Goal: Communication & Community: Answer question/provide support

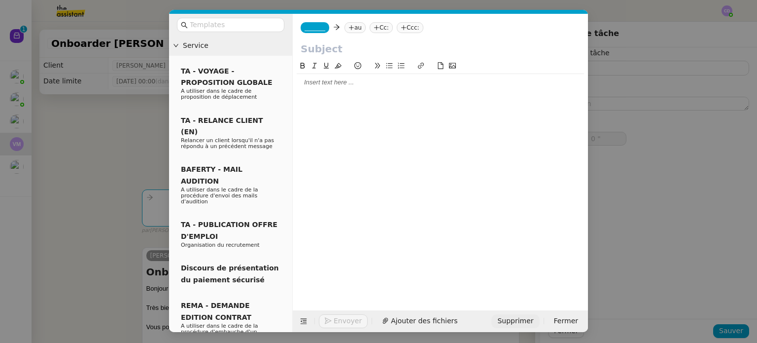
click at [521, 323] on span "Supprimer" at bounding box center [515, 320] width 36 height 11
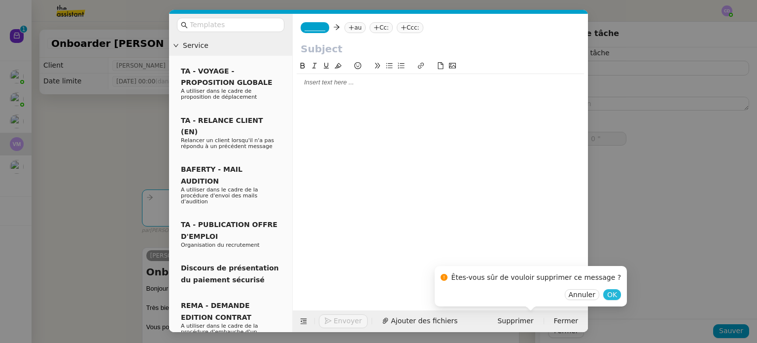
click at [607, 292] on span "OK" at bounding box center [612, 294] width 10 height 10
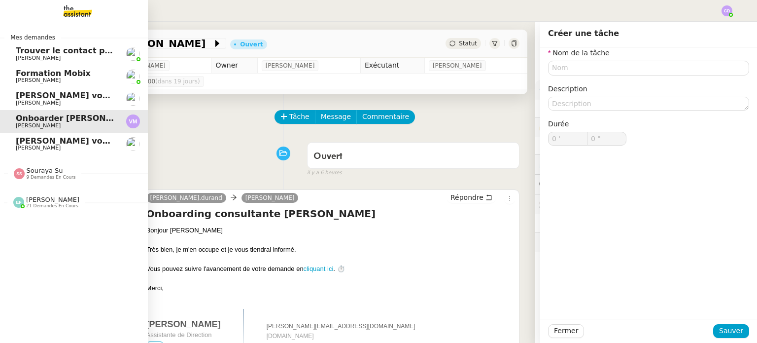
click at [54, 95] on span "[PERSON_NAME] vous a mentionné sur le ticket [##3573##] 0000000442115" at bounding box center [188, 95] width 344 height 9
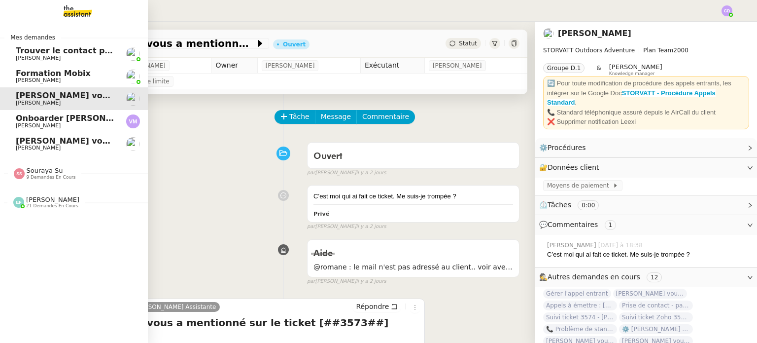
click at [94, 151] on span "[PERSON_NAME]" at bounding box center [66, 148] width 100 height 6
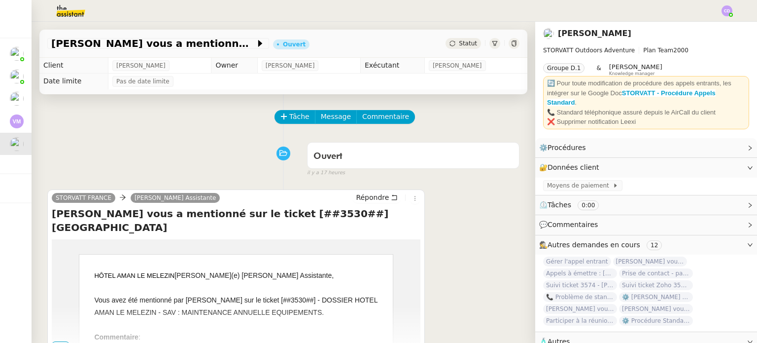
click at [197, 130] on div "Tâche Message Commentaire" at bounding box center [283, 122] width 472 height 24
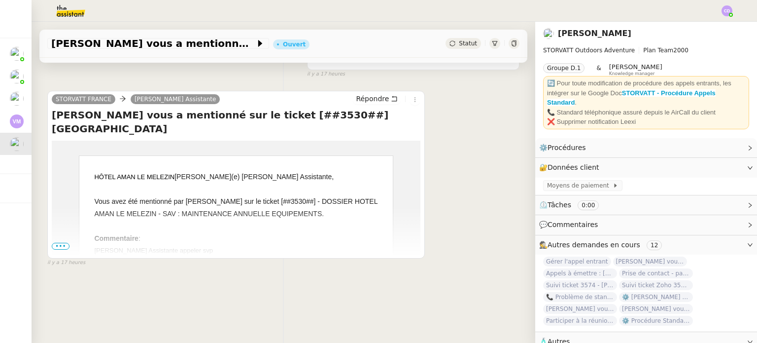
scroll to position [118, 0]
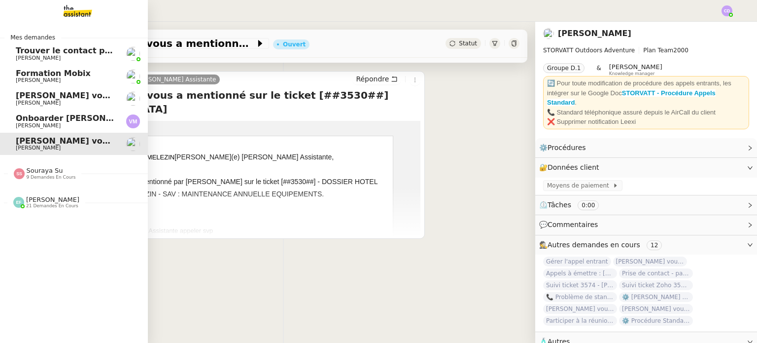
click at [37, 113] on span "Onboarder [PERSON_NAME]" at bounding box center [78, 117] width 124 height 9
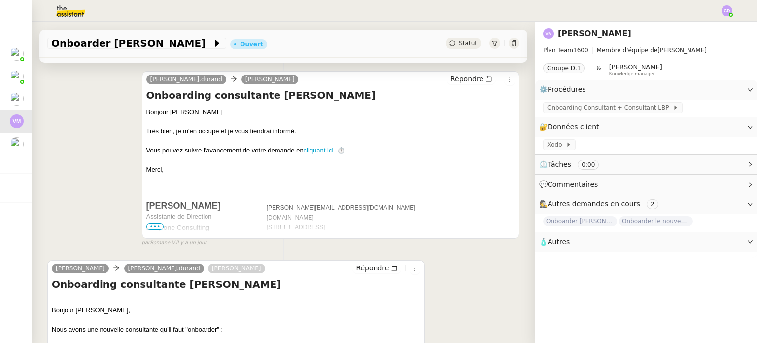
click at [90, 112] on div "[PERSON_NAME].[PERSON_NAME] Répondre Onboarding consultante [PERSON_NAME] Bonjo…" at bounding box center [283, 154] width 472 height 185
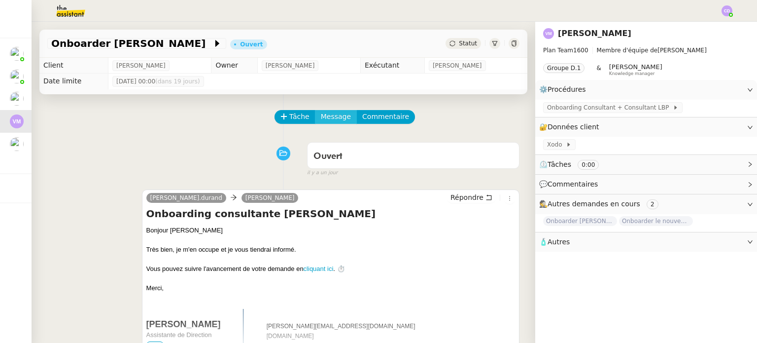
click at [331, 114] on span "Message" at bounding box center [336, 116] width 30 height 11
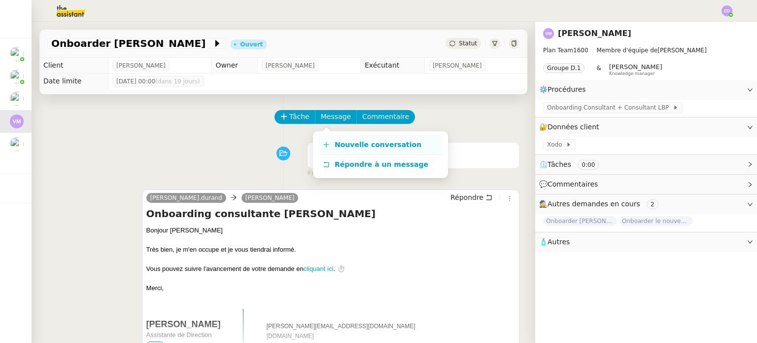
click at [336, 139] on link "Nouvelle conversation" at bounding box center [380, 145] width 123 height 20
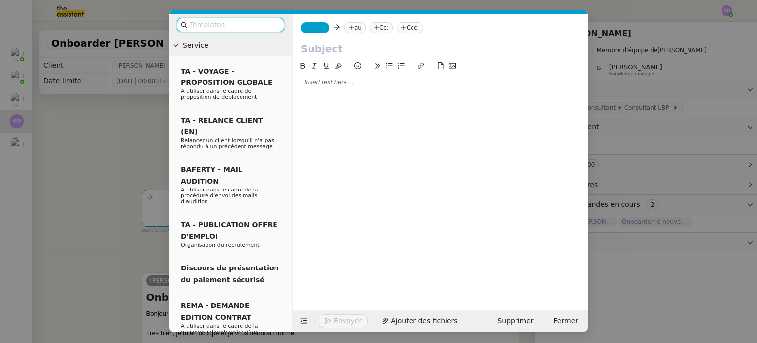
click at [315, 25] on span "_______" at bounding box center [315, 27] width 21 height 7
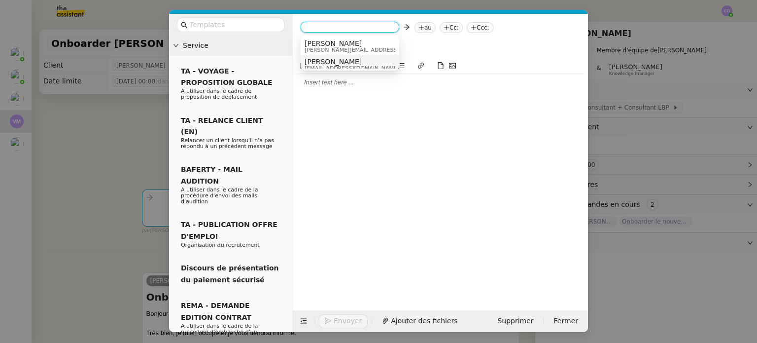
click at [319, 63] on span "[PERSON_NAME]" at bounding box center [352, 62] width 95 height 8
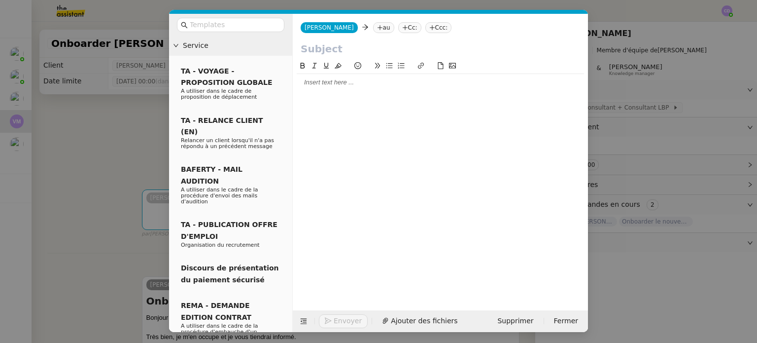
click at [350, 86] on div at bounding box center [440, 82] width 287 height 9
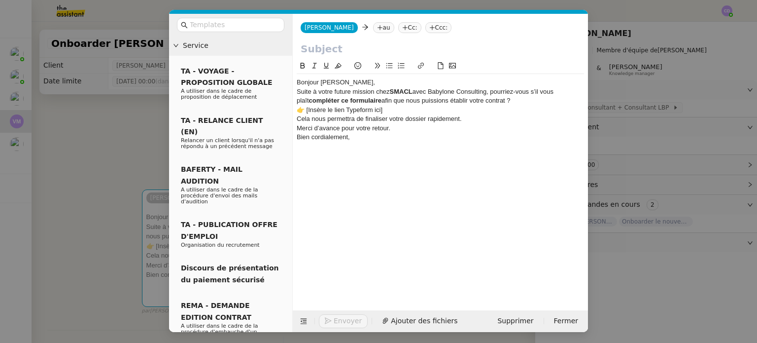
click at [350, 79] on div "Bonjour [PERSON_NAME]," at bounding box center [440, 82] width 287 height 9
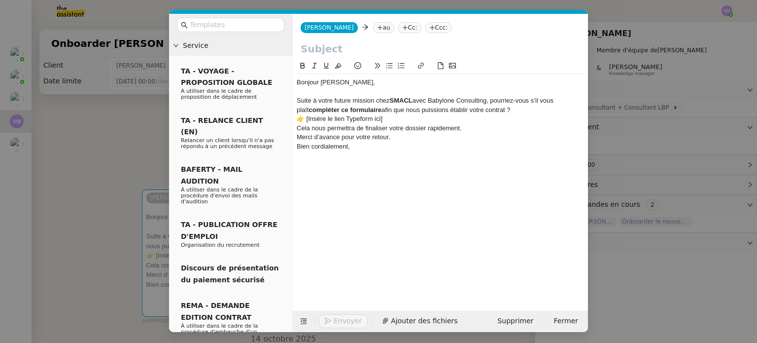
click at [504, 108] on div "Suite à votre future mission chez SMACL avec Babylone Consulting, pourriez-vous…" at bounding box center [440, 105] width 287 height 18
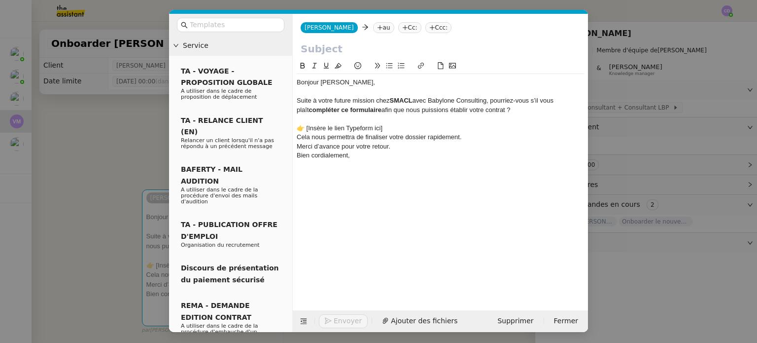
click at [469, 138] on div "Cela nous permettra de finaliser votre dossier rapidement." at bounding box center [440, 137] width 287 height 9
click at [355, 164] on div "Bien cordialement," at bounding box center [440, 164] width 287 height 9
drag, startPoint x: 355, startPoint y: 164, endPoint x: 294, endPoint y: 168, distance: 60.8
click at [294, 168] on nz-spin "Bonjour Dalila, Suite à votre future mission chez SMACL avec Babylone Consultin…" at bounding box center [440, 179] width 295 height 239
click at [388, 126] on div "👉 [Insère le lien Typeform ici]" at bounding box center [440, 128] width 287 height 9
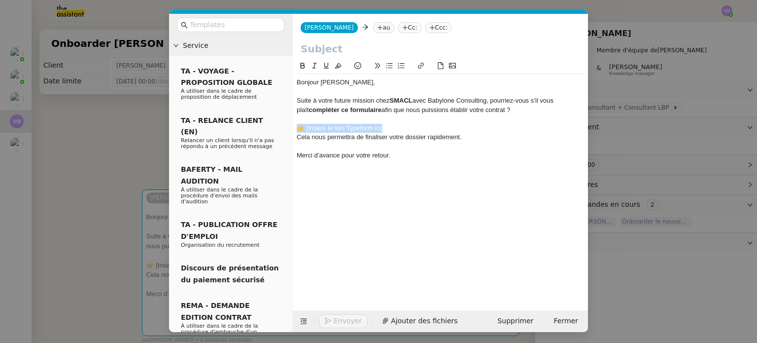
drag, startPoint x: 388, startPoint y: 126, endPoint x: 291, endPoint y: 127, distance: 96.6
click at [291, 127] on nz-layout "Service TA - VOYAGE - PROPOSITION GLOBALE A utiliser dans le cadre de propositi…" at bounding box center [378, 173] width 419 height 318
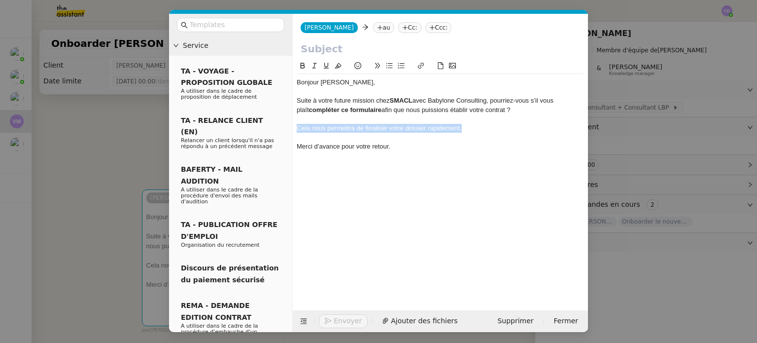
drag, startPoint x: 467, startPoint y: 130, endPoint x: 293, endPoint y: 125, distance: 174.1
click at [293, 125] on nz-spin "Bonjour Dalila, Suite à votre future mission chez SMACL avec Babylone Consultin…" at bounding box center [440, 179] width 295 height 239
click at [313, 65] on icon at bounding box center [314, 65] width 7 height 7
click at [395, 151] on div at bounding box center [440, 155] width 287 height 9
click at [566, 321] on span "Fermer" at bounding box center [566, 320] width 24 height 11
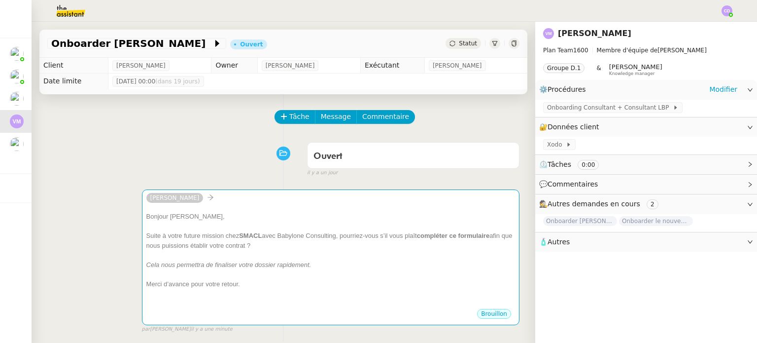
click at [582, 92] on span "Procédures" at bounding box center [567, 89] width 38 height 8
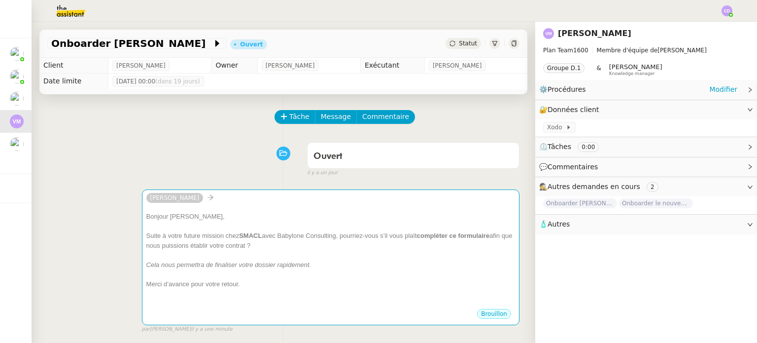
click at [582, 92] on span "Procédures" at bounding box center [567, 89] width 38 height 8
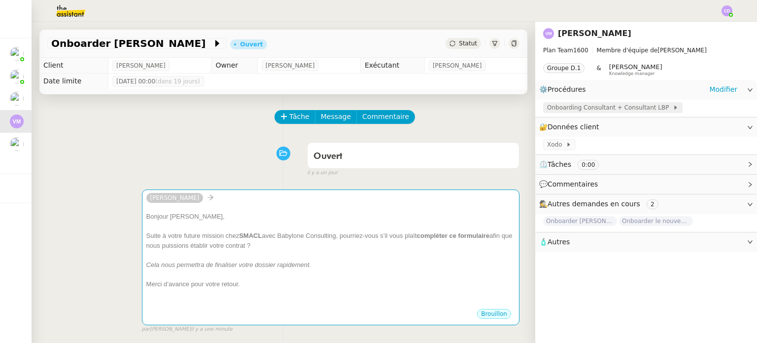
click at [581, 108] on span "Onboarding Consultant + Consultant LBP" at bounding box center [610, 108] width 126 height 10
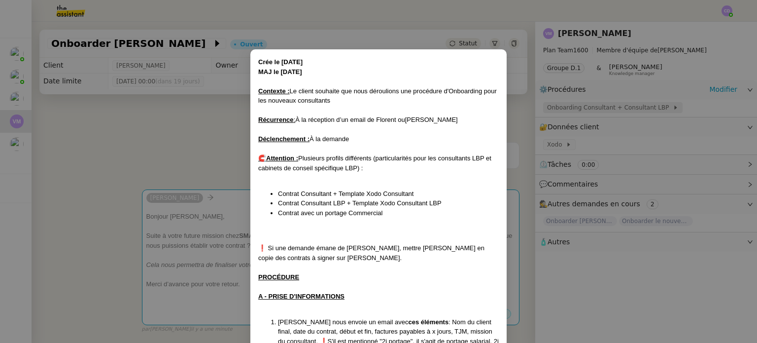
scroll to position [188, 0]
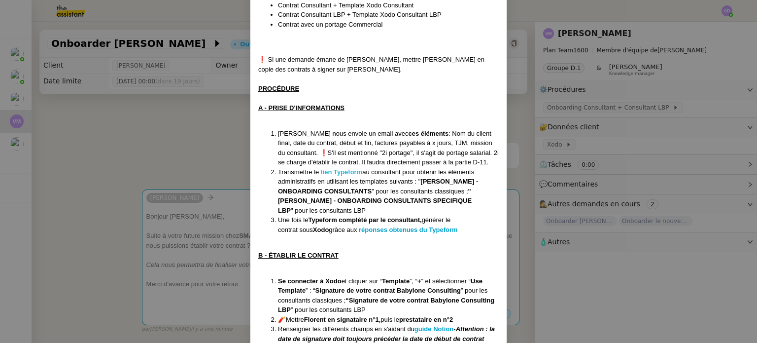
click at [349, 171] on strong "lien Typeform" at bounding box center [341, 171] width 41 height 7
click at [352, 173] on strong "lien Typeform" at bounding box center [341, 171] width 41 height 7
click at [157, 142] on nz-modal-container "Crée le [DATE] MAJ le [DATE] Contexte : Le client souhaite que nous déroulions …" at bounding box center [378, 171] width 757 height 343
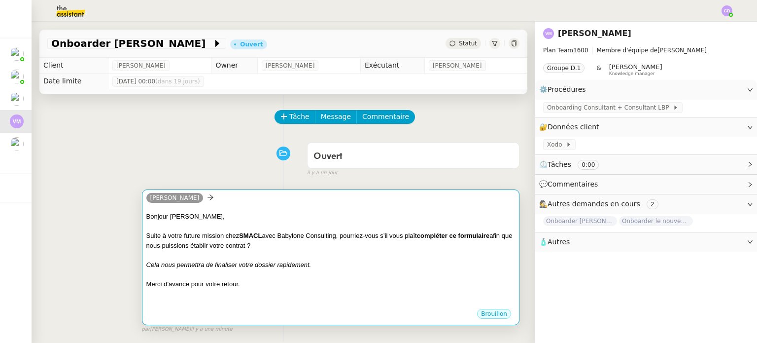
click at [335, 252] on div at bounding box center [330, 255] width 369 height 10
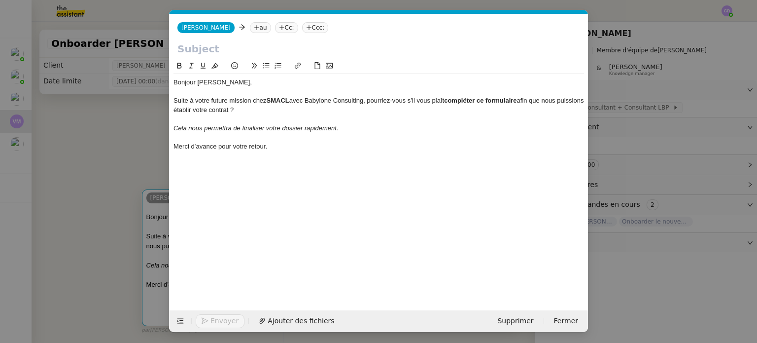
scroll to position [0, 21]
drag, startPoint x: 522, startPoint y: 101, endPoint x: 450, endPoint y: 100, distance: 72.9
click at [450, 100] on div "Suite à votre future mission chez SMACL avec Babylone Consulting, pourriez-vous…" at bounding box center [378, 105] width 411 height 18
click at [292, 65] on button at bounding box center [298, 65] width 12 height 11
paste input "[URL][DOMAIN_NAME][DOMAIN_NAME]"
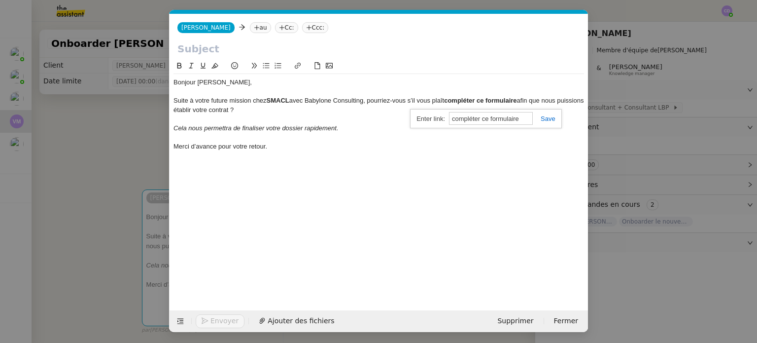
type input "[URL][DOMAIN_NAME][DOMAIN_NAME]"
click at [542, 119] on link at bounding box center [544, 118] width 23 height 7
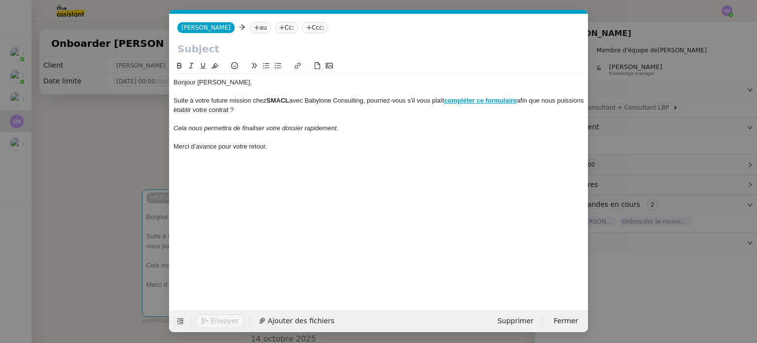
click at [518, 122] on div at bounding box center [378, 118] width 411 height 9
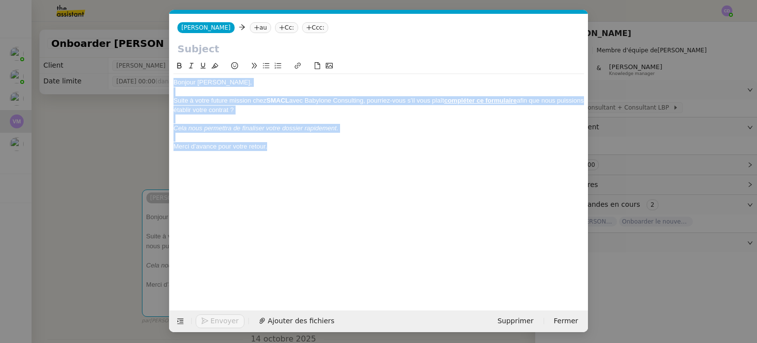
drag, startPoint x: 272, startPoint y: 147, endPoint x: 172, endPoint y: 81, distance: 119.6
click at [172, 81] on nz-spin "Bonjour Dalila, Suite à votre future mission chez SMACL avec Babylone Consultin…" at bounding box center [379, 179] width 418 height 239
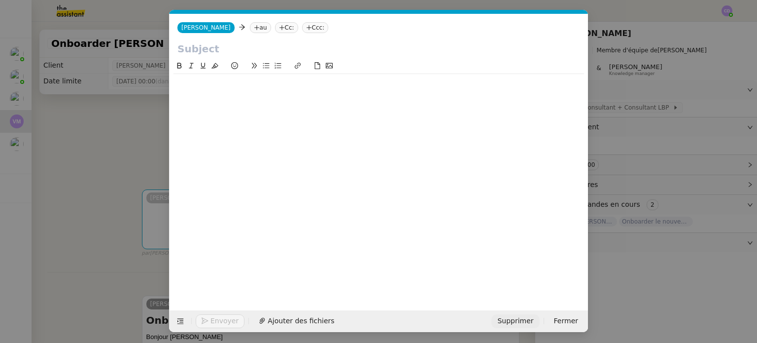
click at [514, 320] on span "Supprimer" at bounding box center [515, 320] width 36 height 11
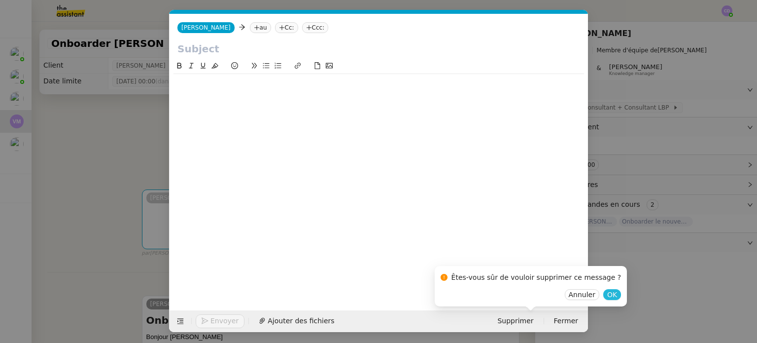
click at [607, 296] on span "OK" at bounding box center [612, 294] width 10 height 10
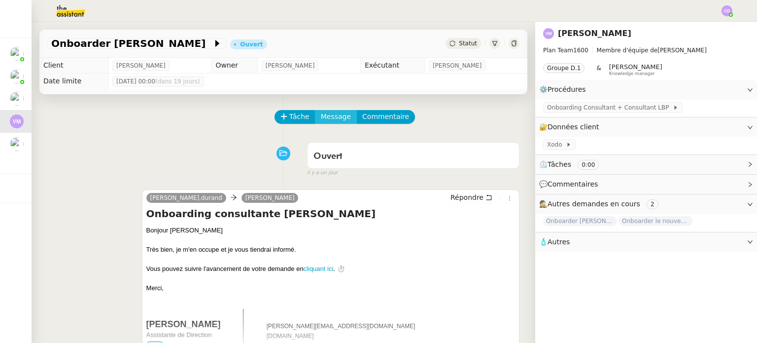
click at [334, 118] on span "Message" at bounding box center [336, 116] width 30 height 11
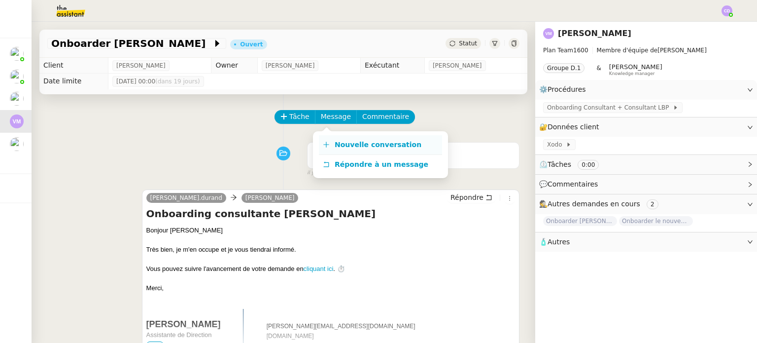
click at [346, 144] on span "Nouvelle conversation" at bounding box center [378, 144] width 87 height 8
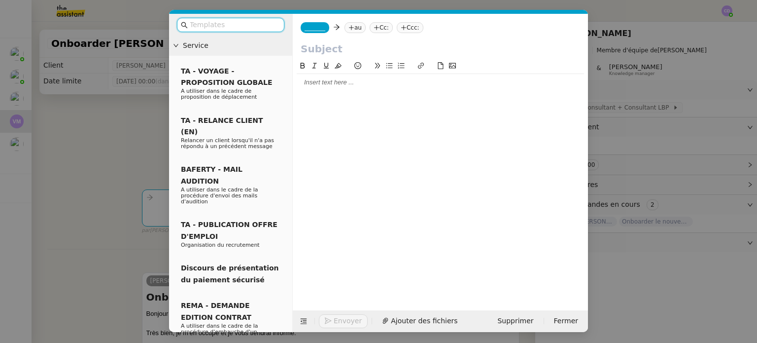
paste input "[PERSON_NAME] – ONBOARDING CONSULTANTS"
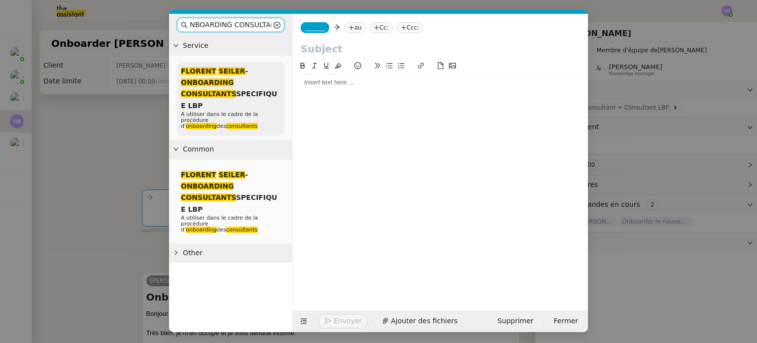
type input "[PERSON_NAME] – ONBOARDING CONSULTANTS"
click at [252, 96] on div "[PERSON_NAME] - ONBOARDING CONSULTANTS SPECIFIQUE LBP A utiliser dans le cadre …" at bounding box center [230, 99] width 107 height 74
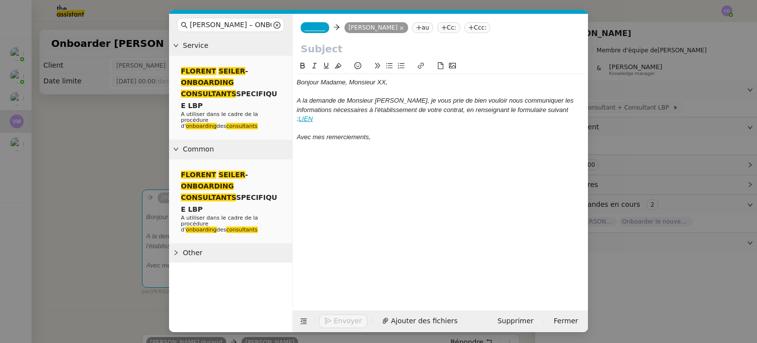
click at [309, 119] on em "IEN" at bounding box center [307, 118] width 11 height 7
click at [312, 135] on link "[URL][DOMAIN_NAME]" at bounding box center [284, 136] width 68 height 13
click at [389, 88] on div at bounding box center [440, 91] width 287 height 9
click at [390, 82] on div "Bonjour Madame, Monsieur XX," at bounding box center [440, 82] width 287 height 9
click at [383, 139] on div "Avec mes remerciements," at bounding box center [440, 137] width 287 height 9
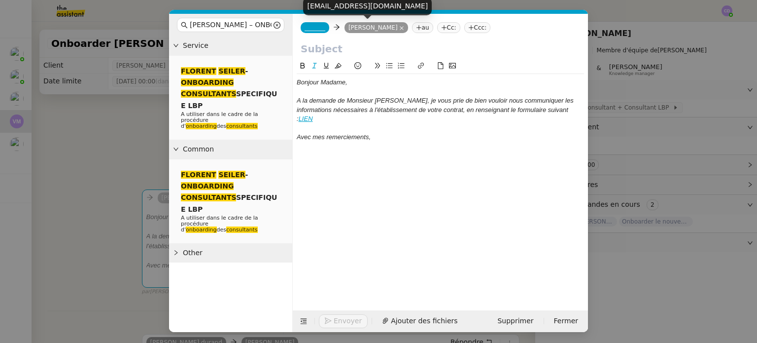
click at [399, 29] on icon at bounding box center [401, 28] width 5 height 5
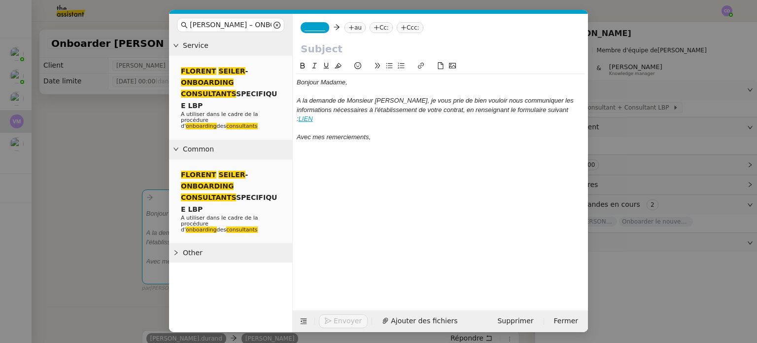
drag, startPoint x: 354, startPoint y: 25, endPoint x: 347, endPoint y: 27, distance: 7.2
click at [347, 27] on nz-tag "au" at bounding box center [355, 27] width 21 height 11
click at [348, 27] on nz-select-top-control at bounding box center [397, 27] width 99 height 11
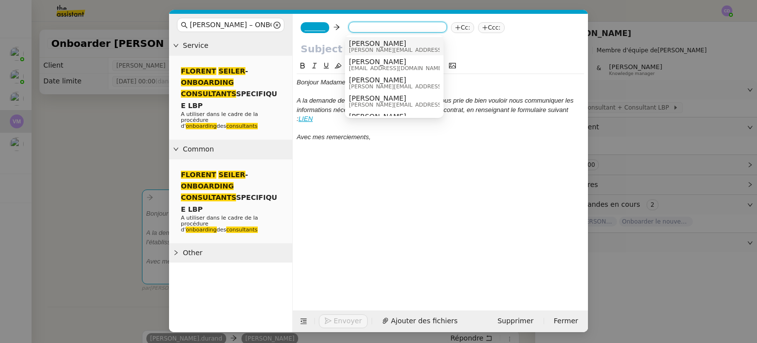
paste input "[EMAIL_ADDRESS][DOMAIN_NAME]"
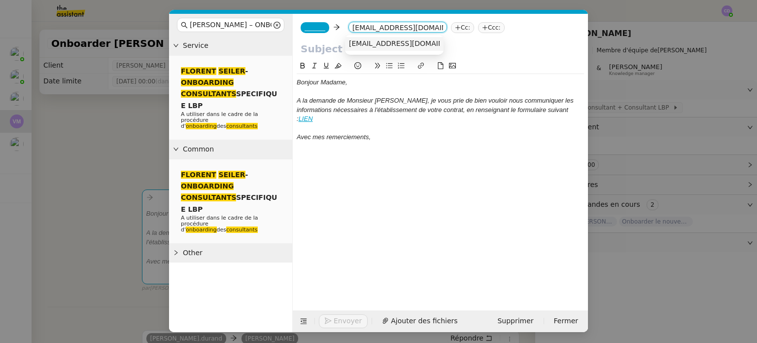
click at [318, 28] on span "_______" at bounding box center [315, 27] width 21 height 7
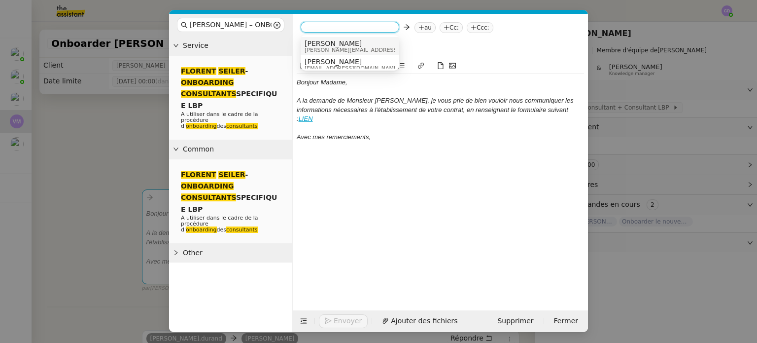
click at [343, 51] on span "[PERSON_NAME][EMAIL_ADDRESS][DOMAIN_NAME]" at bounding box center [375, 49] width 140 height 5
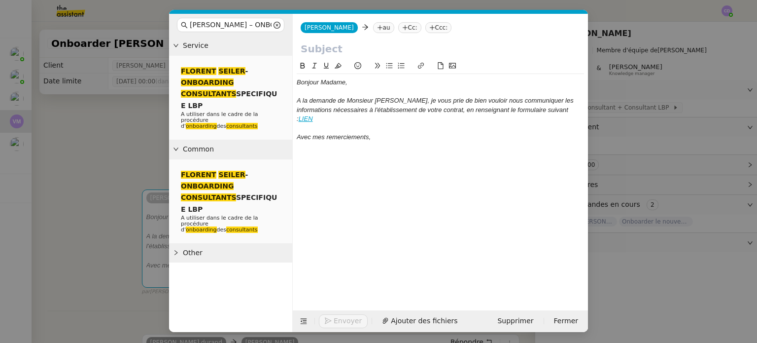
click at [377, 27] on icon at bounding box center [380, 28] width 6 height 6
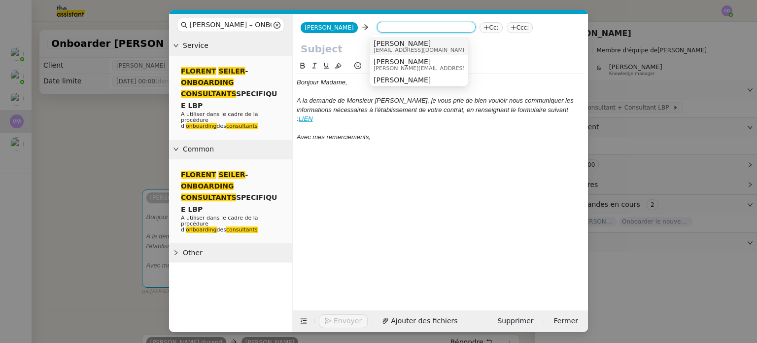
paste input "[EMAIL_ADDRESS][DOMAIN_NAME]"
type input "[EMAIL_ADDRESS][DOMAIN_NAME]"
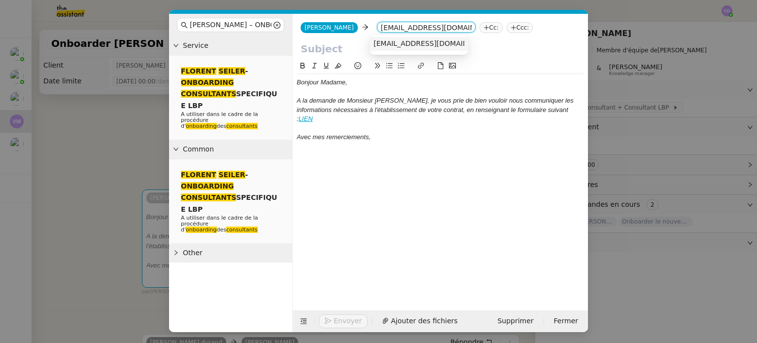
click at [393, 44] on span "[EMAIL_ADDRESS][DOMAIN_NAME]" at bounding box center [434, 43] width 121 height 8
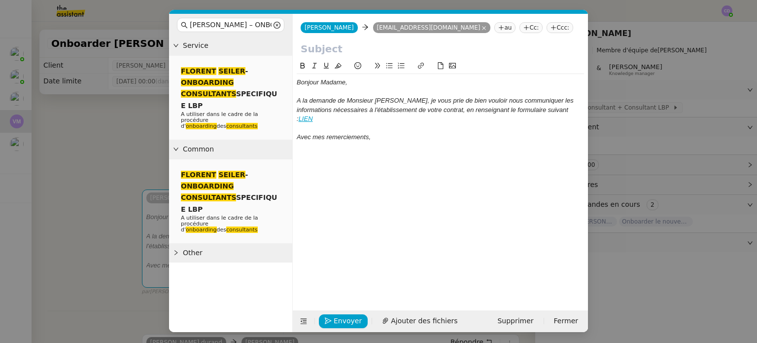
click at [366, 82] on div "Bonjour Madame," at bounding box center [440, 82] width 287 height 9
click at [299, 102] on em "A la demande de Monsieur [PERSON_NAME], je vous prie de bien vouloir nous commu…" at bounding box center [436, 110] width 278 height 26
click at [0, 0] on lt-em "À" at bounding box center [0, 0] width 0 height 0
click at [396, 144] on div "Bonjour Madame Drabia, À la demande de Monsieur [PERSON_NAME], je vous prie de …" at bounding box center [440, 109] width 287 height 71
click at [216, 143] on span "Common" at bounding box center [235, 148] width 105 height 11
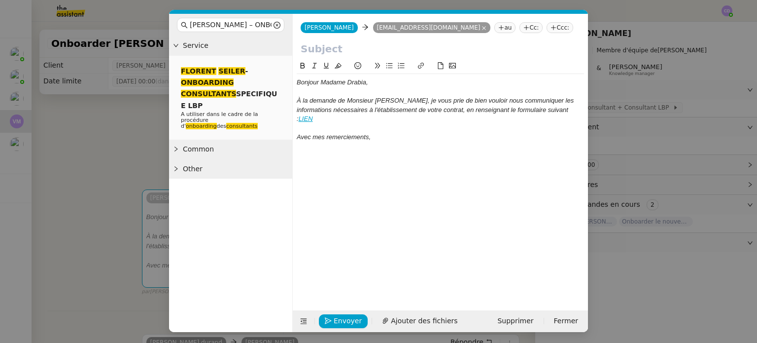
click at [192, 143] on span "Common" at bounding box center [235, 148] width 105 height 11
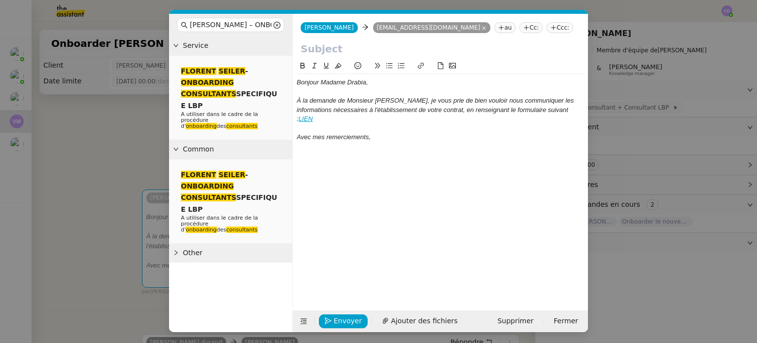
click at [396, 136] on div "Avec mes remerciements," at bounding box center [440, 137] width 287 height 9
click at [332, 52] on input "text" at bounding box center [440, 48] width 279 height 15
paste input "Onboarding – Babylone Consulting"
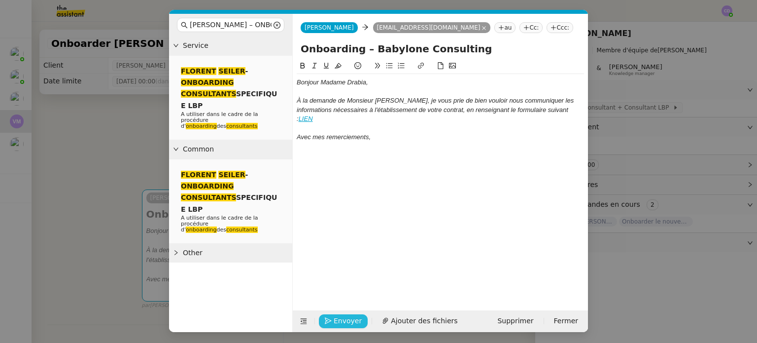
type input "Onboarding – Babylone Consulting"
click at [331, 323] on button "Envoyer" at bounding box center [343, 321] width 49 height 14
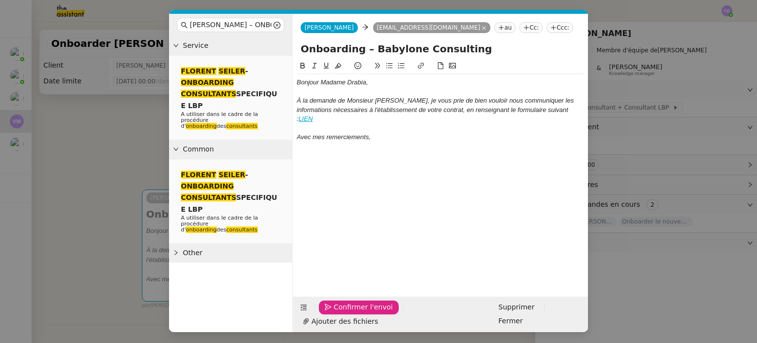
click at [340, 312] on span "Confirmer l'envoi" at bounding box center [363, 306] width 59 height 11
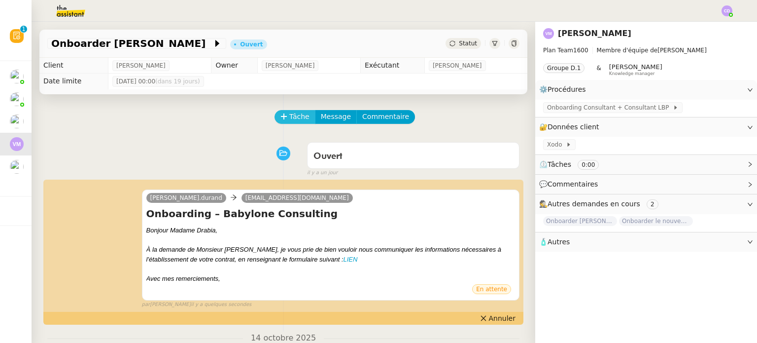
click at [298, 120] on span "Tâche" at bounding box center [299, 116] width 20 height 11
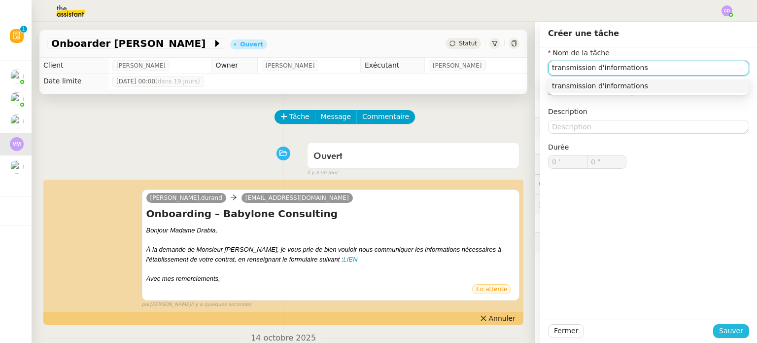
type input "transmission d'informations"
click at [729, 335] on span "Sauver" at bounding box center [731, 330] width 24 height 11
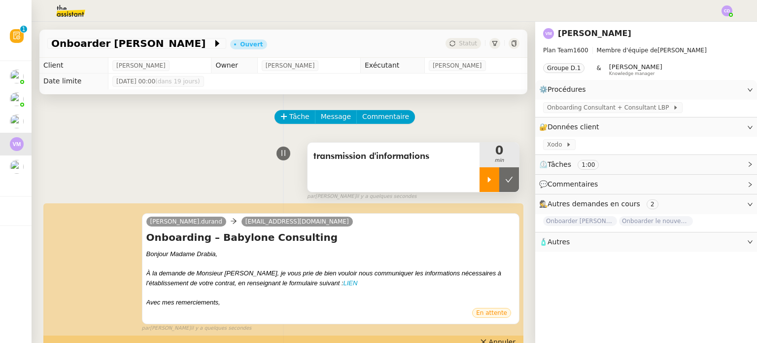
click at [487, 178] on icon at bounding box center [489, 179] width 8 height 8
click at [488, 185] on div at bounding box center [499, 179] width 39 height 25
click at [508, 181] on icon at bounding box center [509, 178] width 7 height 5
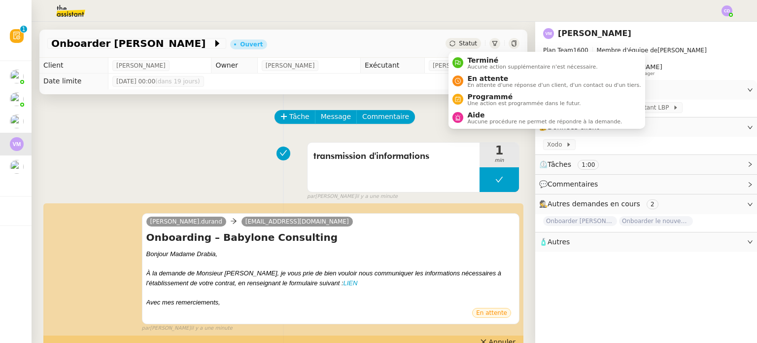
click at [466, 45] on span "Statut" at bounding box center [468, 43] width 18 height 7
click at [476, 85] on span "En attente d'une réponse d'un client, d'un contact ou d'un tiers." at bounding box center [553, 84] width 173 height 5
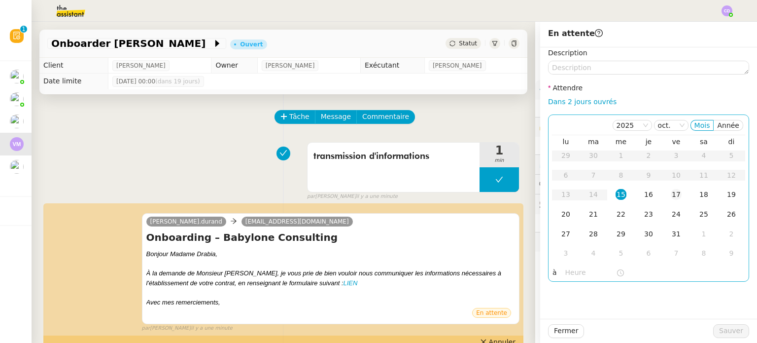
click at [674, 195] on div "17" at bounding box center [676, 194] width 11 height 11
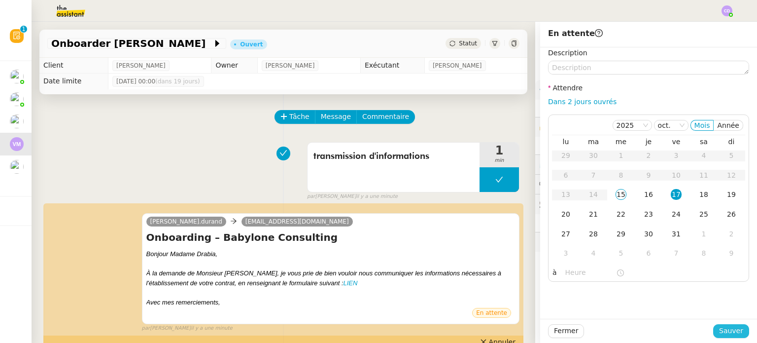
click at [723, 327] on span "Sauver" at bounding box center [731, 330] width 24 height 11
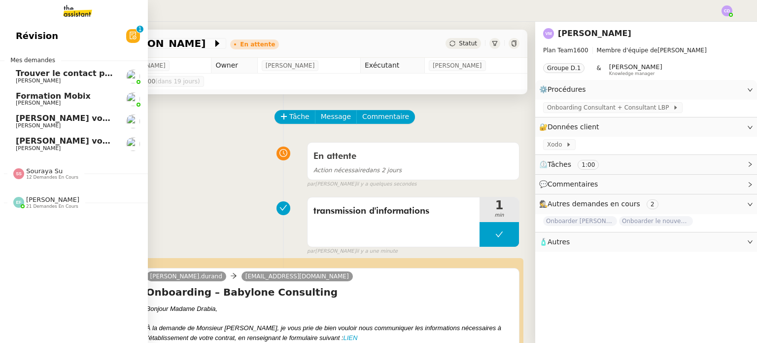
click at [67, 97] on span "Formation Mobix" at bounding box center [53, 95] width 75 height 9
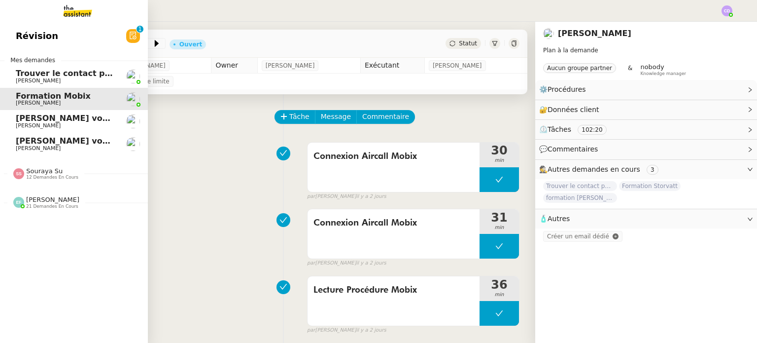
click at [36, 118] on span "[PERSON_NAME] vous a mentionné sur le ticket [##3573##] 0000000442115" at bounding box center [188, 117] width 344 height 9
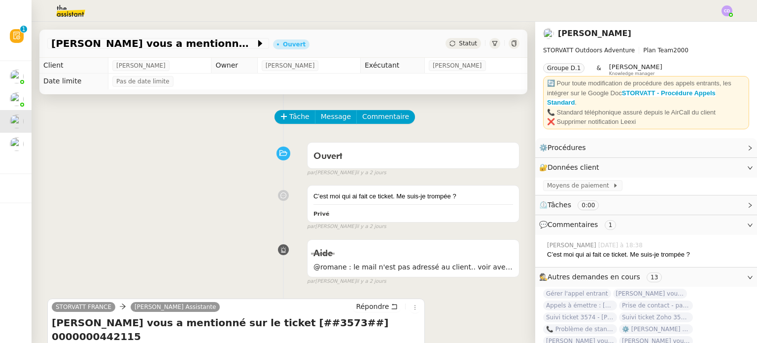
click at [195, 174] on div "Ouvert false par [PERSON_NAME] [DATE]" at bounding box center [283, 157] width 472 height 39
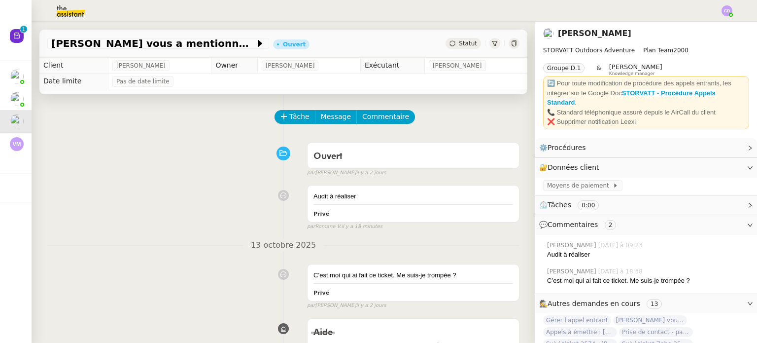
click at [187, 194] on div "Audit à réaliser Privé false par Romane V. il y a 18 minutes" at bounding box center [283, 205] width 472 height 50
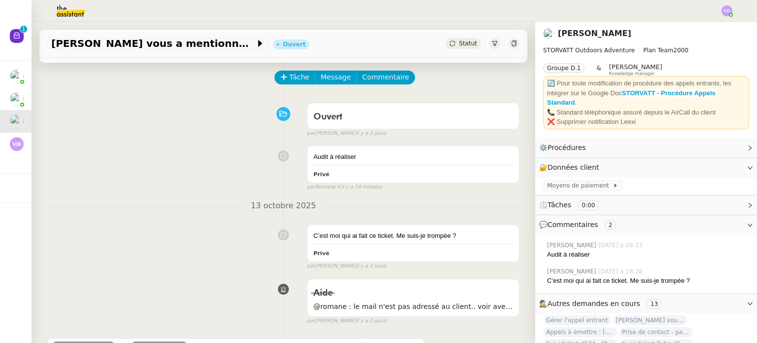
scroll to position [59, 0]
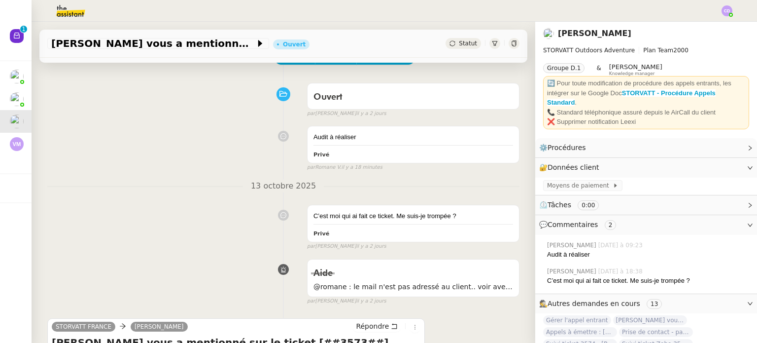
click at [240, 143] on div "Audit à réaliser Privé false par Romane V. il y a 18 minutes" at bounding box center [283, 146] width 472 height 50
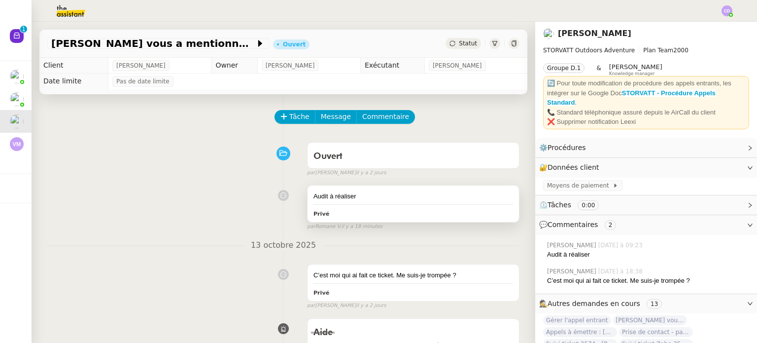
scroll to position [0, 0]
click at [371, 116] on span "Commentaire" at bounding box center [385, 116] width 47 height 11
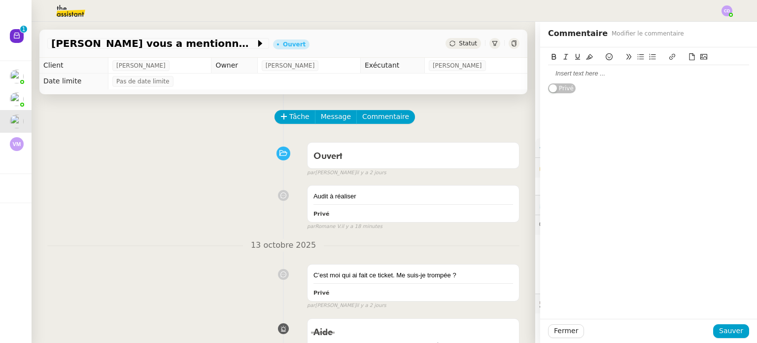
click at [599, 75] on div at bounding box center [648, 73] width 201 height 9
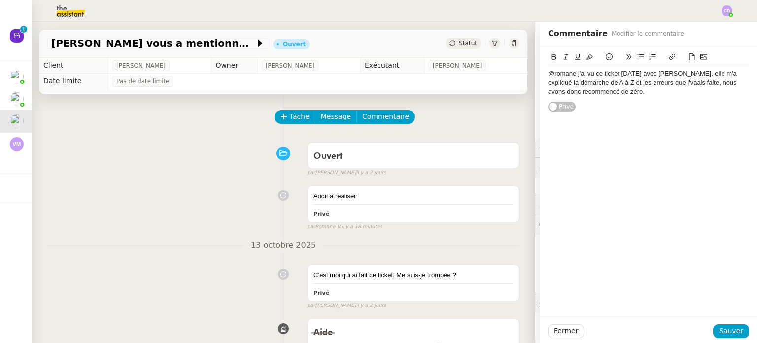
click at [731, 80] on div "@romane j'ai vu ce ticket [DATE] avec [PERSON_NAME], elle m'a expliqué la démar…" at bounding box center [648, 82] width 201 height 27
click at [0, 0] on lt-span "recommencé es" at bounding box center [0, 0] width 0 height 0
click at [635, 85] on div "@romane j'ai vu ce ticket [DATE] avec [PERSON_NAME], elle m'a expliqué la démar…" at bounding box center [648, 82] width 201 height 27
click at [0, 0] on lt-strong "av" at bounding box center [0, 0] width 0 height 0
click at [652, 82] on div "@romane j'ai vu ce ticket [DATE] avec [PERSON_NAME], elle m'a expliqué la démar…" at bounding box center [648, 82] width 201 height 27
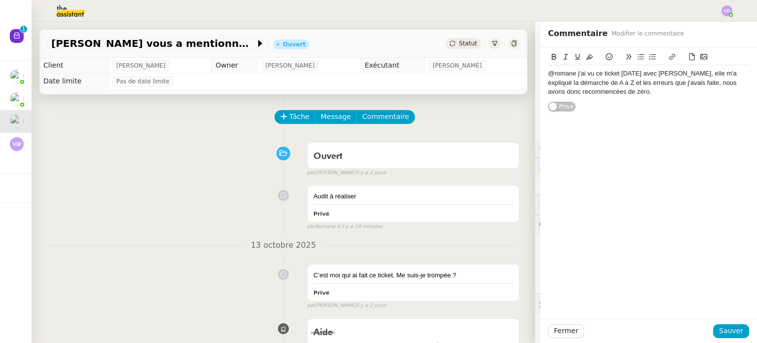
click at [0, 0] on lt-span "faite s" at bounding box center [0, 0] width 0 height 0
click at [566, 91] on div "@romane j'ai vu ce ticket [DATE] avec [PERSON_NAME], elle m'a expliqué la démar…" at bounding box center [648, 82] width 201 height 27
click at [0, 0] on lt-em "recommencé" at bounding box center [0, 0] width 0 height 0
click at [726, 327] on span "Sauver" at bounding box center [731, 330] width 24 height 11
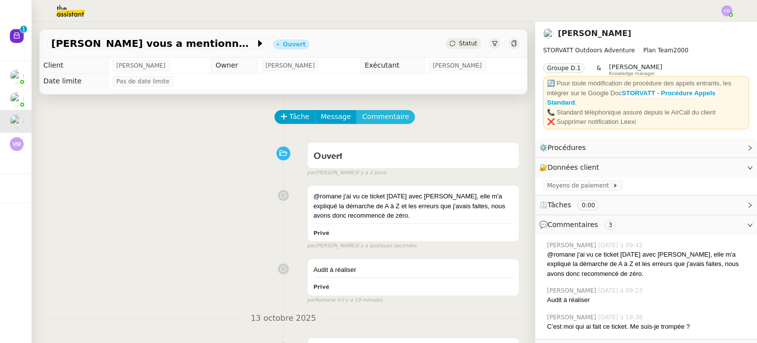
click at [397, 120] on span "Commentaire" at bounding box center [385, 116] width 47 height 11
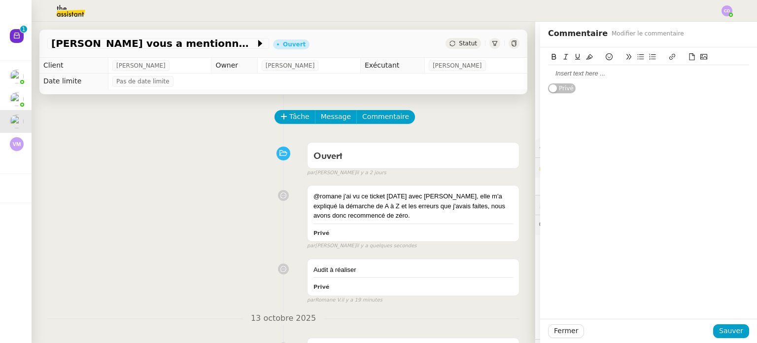
click at [615, 69] on div at bounding box center [648, 73] width 201 height 9
click at [724, 333] on span "Sauver" at bounding box center [731, 330] width 24 height 11
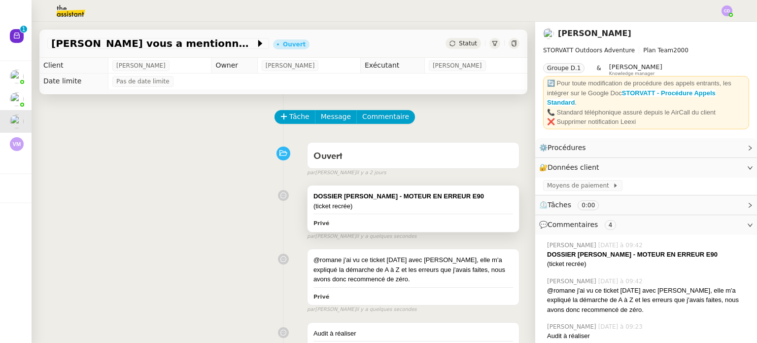
click at [470, 205] on div "(ticket recrée)" at bounding box center [413, 206] width 200 height 10
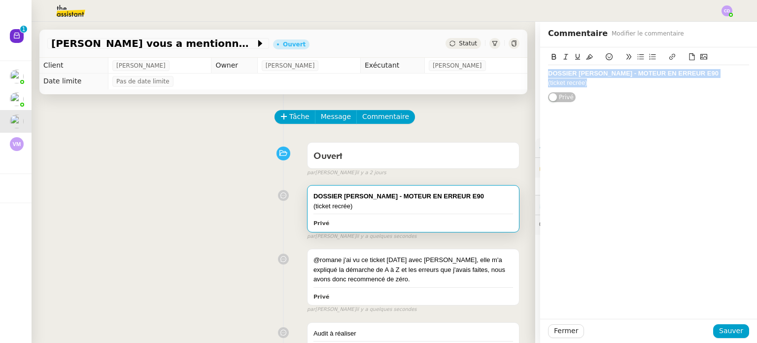
drag, startPoint x: 610, startPoint y: 82, endPoint x: 509, endPoint y: 69, distance: 101.9
click at [509, 69] on app-ticket "[PERSON_NAME] vous a mentionné sur le ticket [##3573##] 0000000442115 Ouvert St…" at bounding box center [395, 182] width 726 height 321
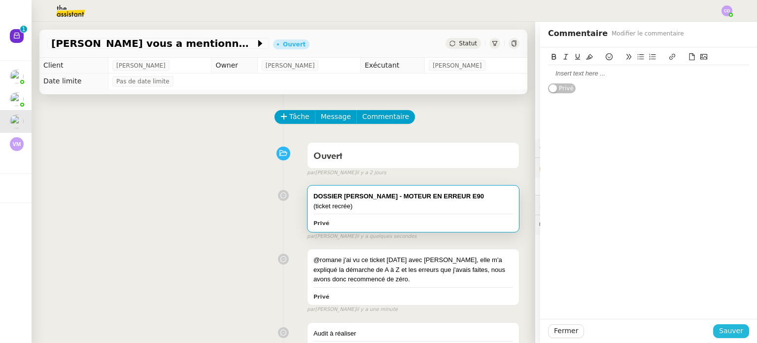
click at [725, 324] on button "Sauver" at bounding box center [731, 331] width 36 height 14
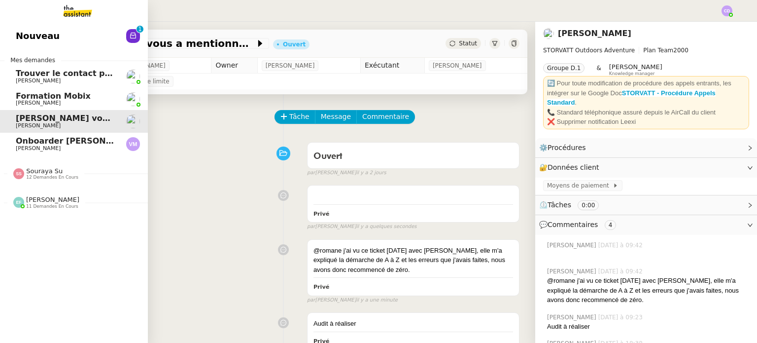
click at [43, 144] on span "Onboarder [PERSON_NAME]" at bounding box center [78, 140] width 124 height 9
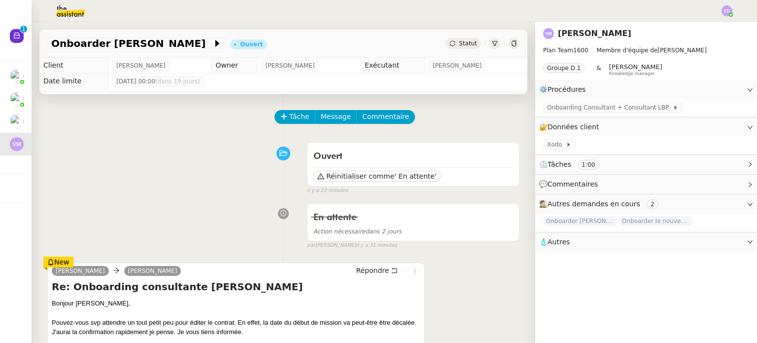
click at [224, 173] on div "Ouvert Réinitialiser comme ' En attente' false il y a 23 minutes" at bounding box center [283, 166] width 472 height 57
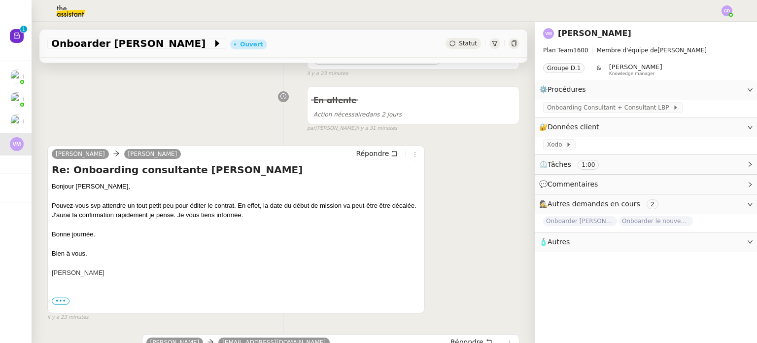
scroll to position [118, 0]
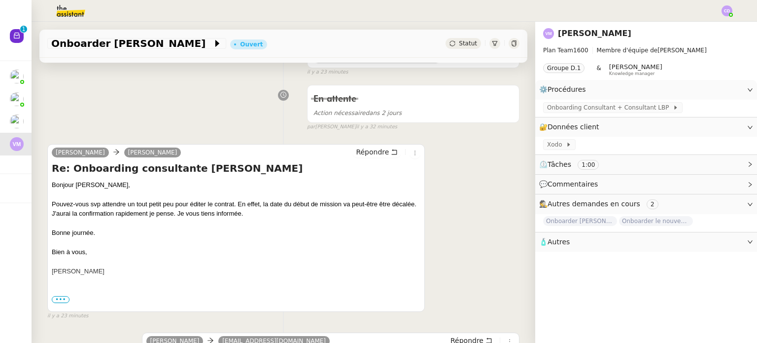
click at [446, 256] on div "[PERSON_NAME] [PERSON_NAME] Répondre Re: Onboarding consultante [PERSON_NAME] B…" at bounding box center [283, 227] width 472 height 185
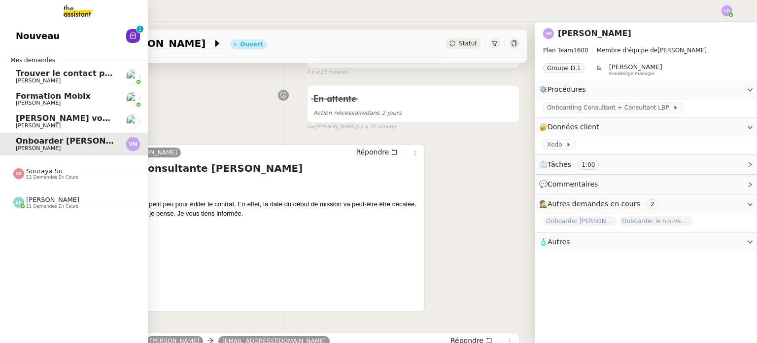
click at [47, 38] on span "Nouveau" at bounding box center [38, 36] width 44 height 15
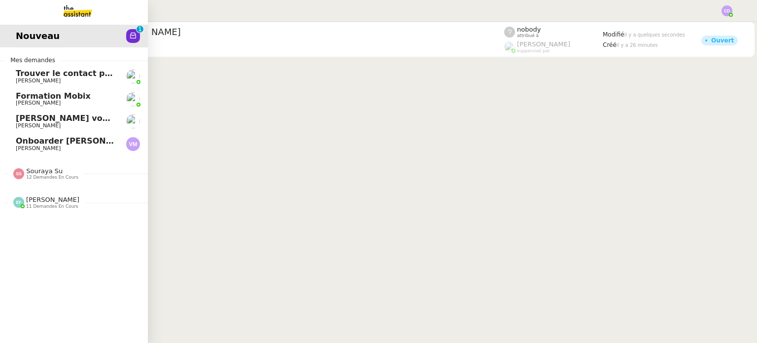
click at [41, 80] on span "[PERSON_NAME]" at bounding box center [38, 80] width 45 height 6
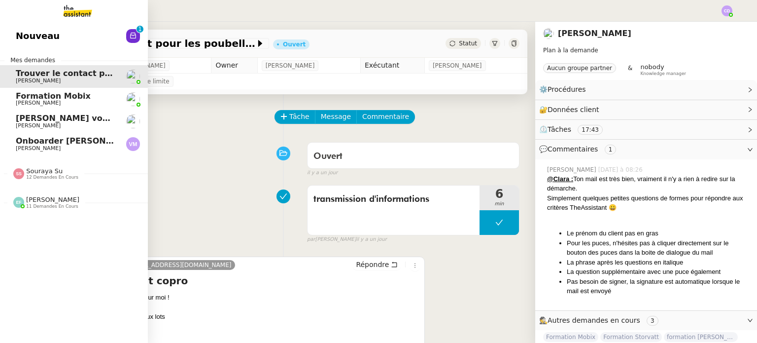
click at [43, 101] on span "[PERSON_NAME]" at bounding box center [38, 103] width 45 height 6
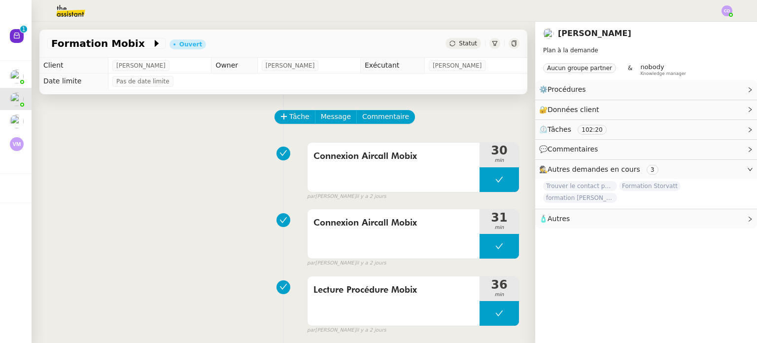
click at [164, 165] on div "Connexion Aircall Mobix 30 min false par [PERSON_NAME] [DATE]" at bounding box center [283, 169] width 472 height 63
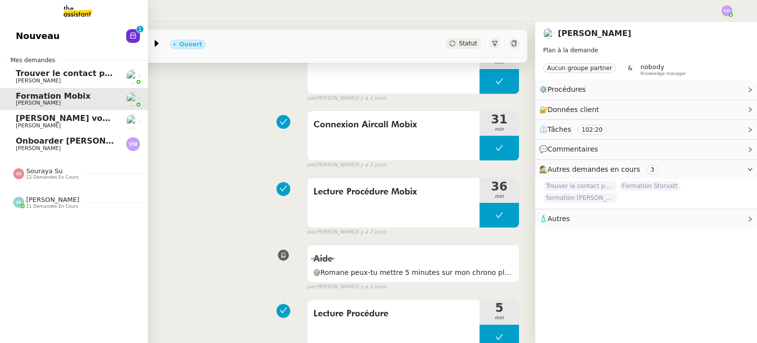
scroll to position [99, 0]
click at [35, 119] on span "[PERSON_NAME] vous a mentionné sur le ticket [##3573##] 0000000442115" at bounding box center [188, 117] width 344 height 9
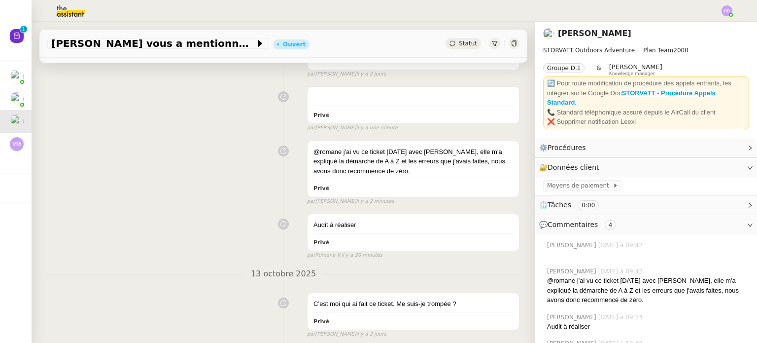
click at [211, 114] on div "Privé false par [PERSON_NAME] il y a une minute" at bounding box center [283, 107] width 472 height 50
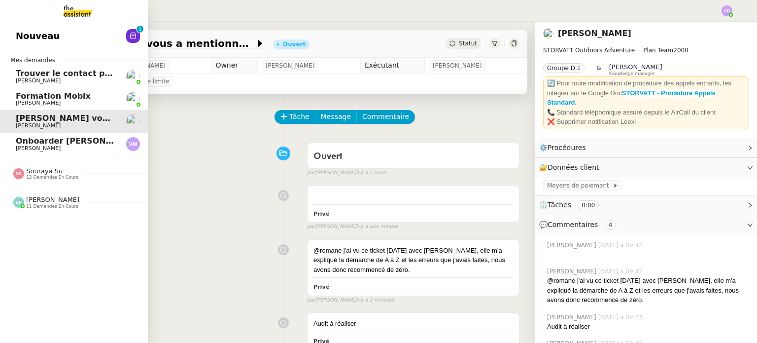
click at [32, 145] on span "[PERSON_NAME]" at bounding box center [38, 148] width 45 height 6
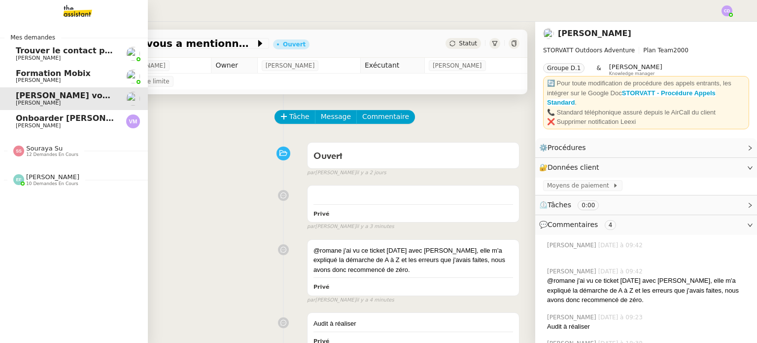
click at [30, 123] on span "[PERSON_NAME]" at bounding box center [38, 125] width 45 height 6
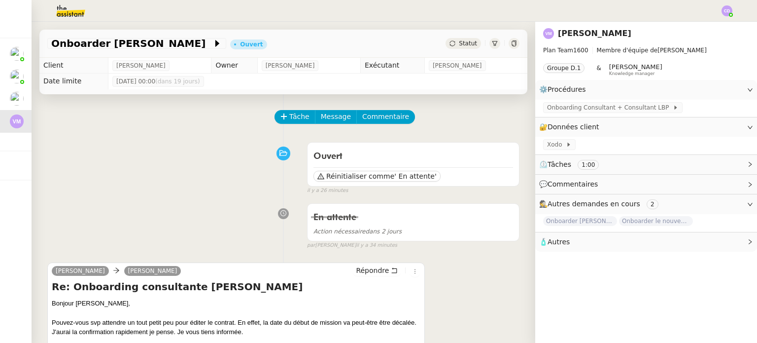
click at [164, 166] on div "Ouvert Réinitialiser comme ' En attente' false il y a 26 minutes" at bounding box center [283, 166] width 472 height 57
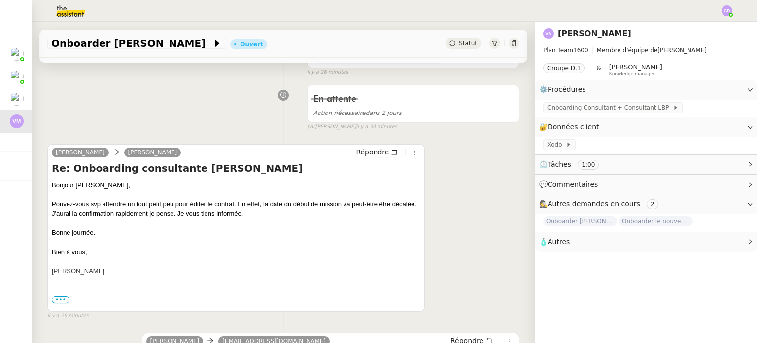
scroll to position [138, 0]
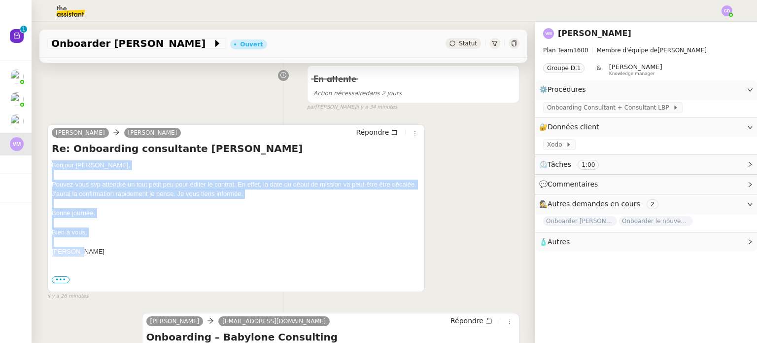
drag, startPoint x: 83, startPoint y: 247, endPoint x: 48, endPoint y: 162, distance: 91.5
click at [48, 162] on div "[PERSON_NAME] [PERSON_NAME] Répondre Re: Onboarding consultante [PERSON_NAME] B…" at bounding box center [236, 208] width 378 height 168
copy div "Bonjour Claudine, Pouvez-vous svp attendre un tout petit peu pour éditer le con…"
click at [386, 131] on span "Répondre" at bounding box center [372, 132] width 33 height 10
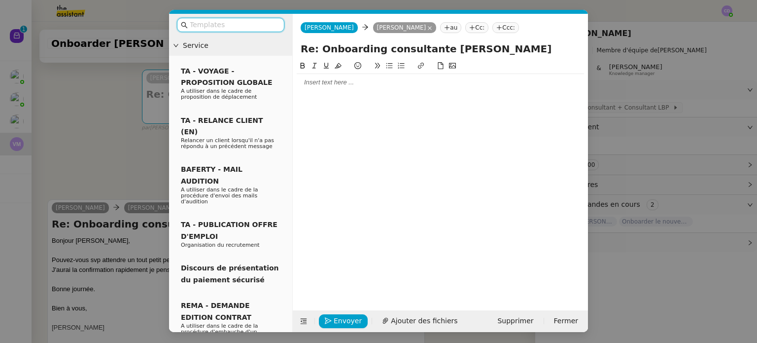
click at [371, 89] on div at bounding box center [440, 82] width 287 height 17
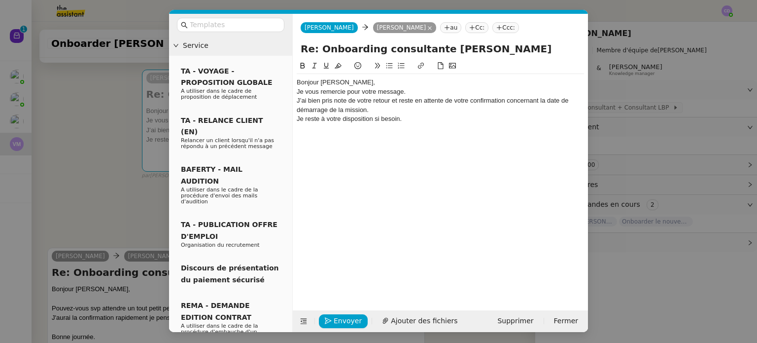
click at [356, 84] on div "Bonjour [PERSON_NAME]," at bounding box center [440, 82] width 287 height 9
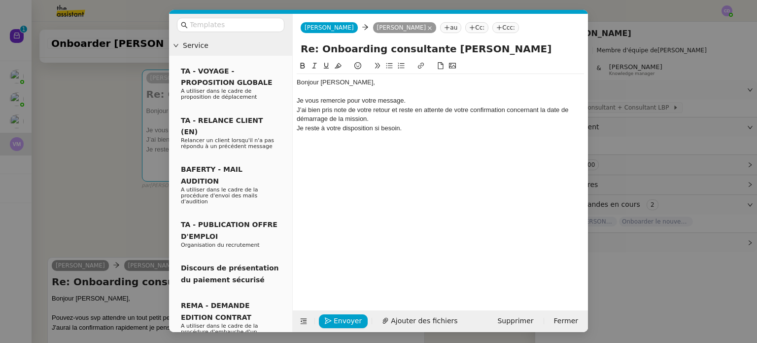
click at [300, 109] on div "J’ai bien pris note de votre retour et reste en attente de votre confirmation c…" at bounding box center [440, 114] width 287 height 18
click at [413, 100] on div "Je vous remercie pour votre message." at bounding box center [440, 100] width 287 height 9
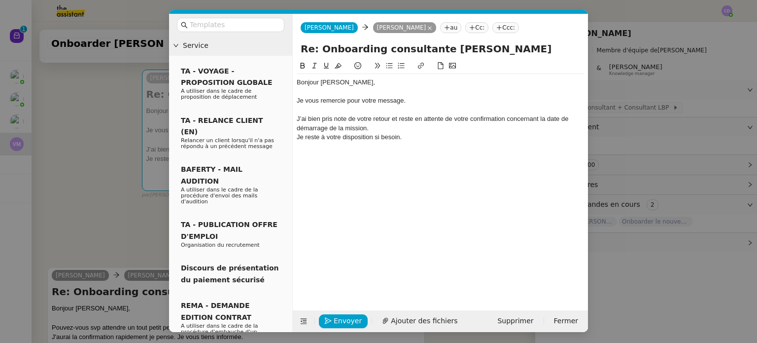
click at [392, 129] on div "J’ai bien pris note de votre retour et reste en attente de votre confirmation c…" at bounding box center [440, 123] width 287 height 18
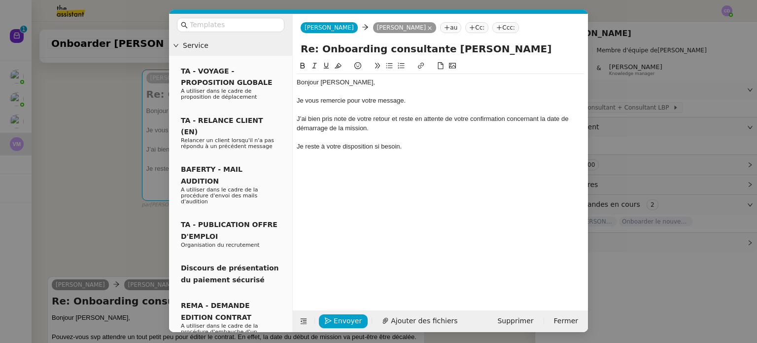
click at [423, 149] on div "Je reste à votre disposition si besoin." at bounding box center [440, 146] width 287 height 9
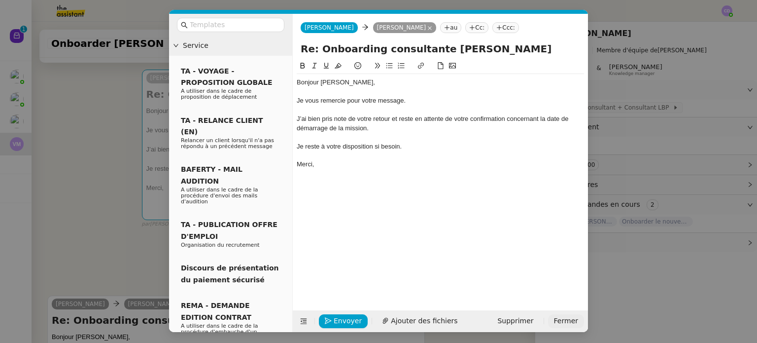
click at [558, 319] on span "Fermer" at bounding box center [566, 320] width 24 height 11
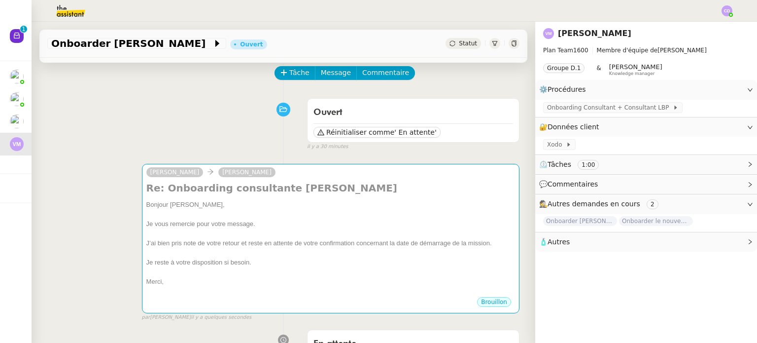
scroll to position [39, 0]
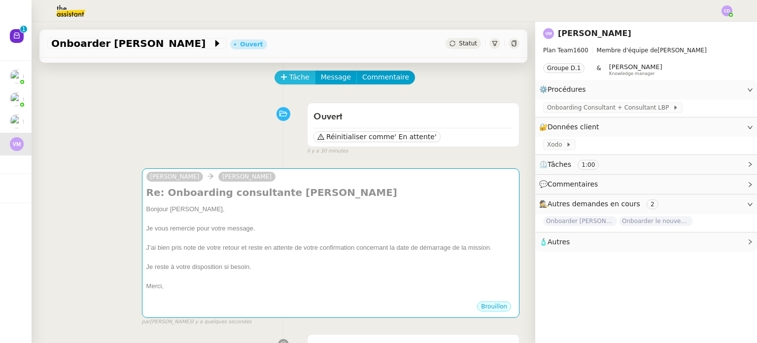
click at [292, 77] on span "Tâche" at bounding box center [299, 76] width 20 height 11
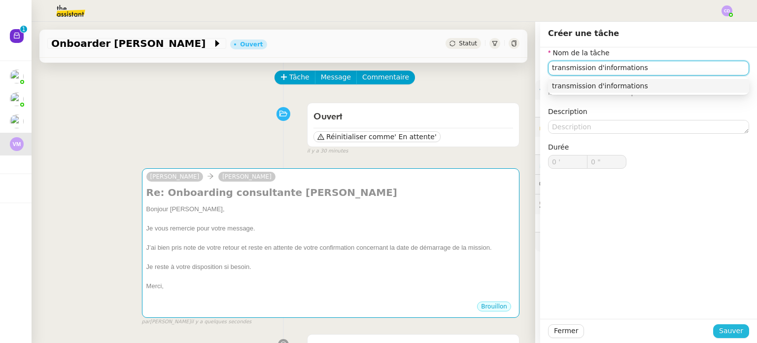
type input "transmission d'informations"
click at [728, 327] on span "Sauver" at bounding box center [731, 330] width 24 height 11
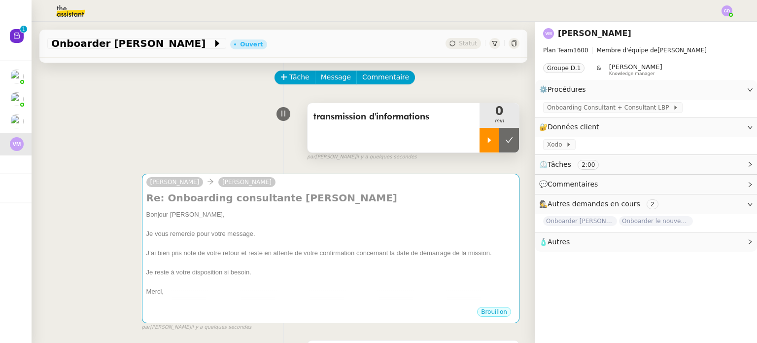
click at [487, 139] on icon at bounding box center [489, 140] width 8 height 8
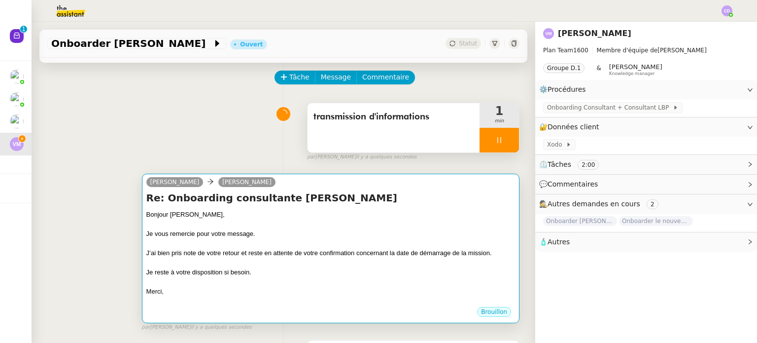
click at [383, 217] on div "Bonjour [PERSON_NAME]," at bounding box center [330, 214] width 369 height 10
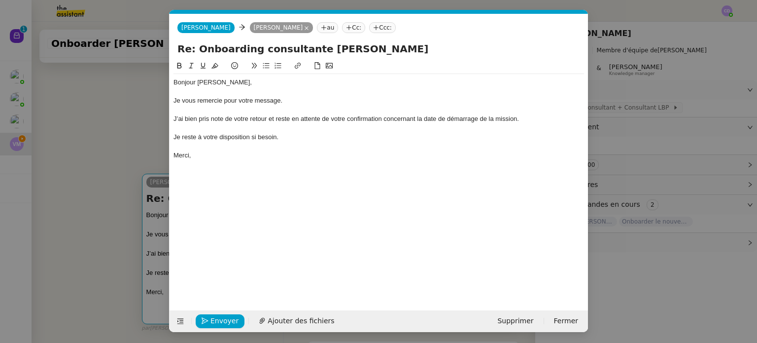
scroll to position [0, 21]
click at [234, 78] on div "Bonjour [PERSON_NAME]," at bounding box center [378, 82] width 411 height 9
click at [212, 152] on div "Merci," at bounding box center [378, 155] width 411 height 9
click at [220, 325] on span "Envoyer" at bounding box center [224, 320] width 28 height 11
click at [220, 324] on span "Confirmer l'envoi" at bounding box center [239, 320] width 59 height 11
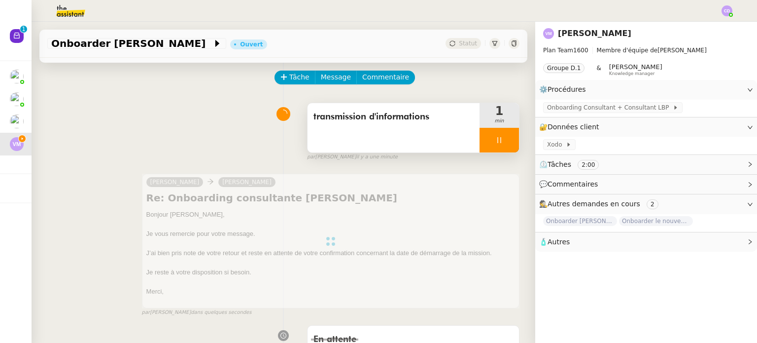
click at [513, 145] on div at bounding box center [499, 140] width 39 height 25
click at [513, 145] on button at bounding box center [509, 140] width 20 height 25
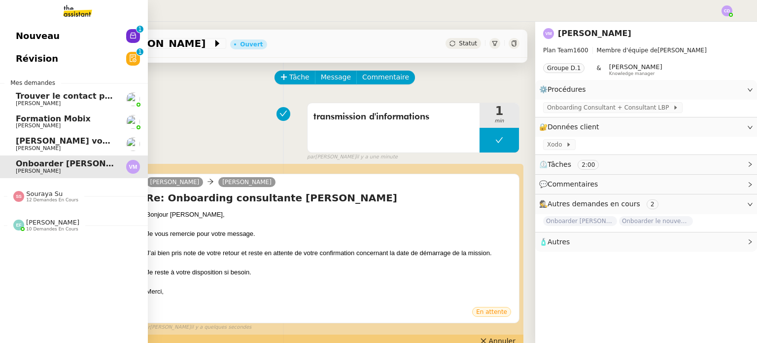
click at [94, 141] on span "[PERSON_NAME] vous a mentionné sur le ticket [##3573##] 0000000442115" at bounding box center [188, 140] width 344 height 9
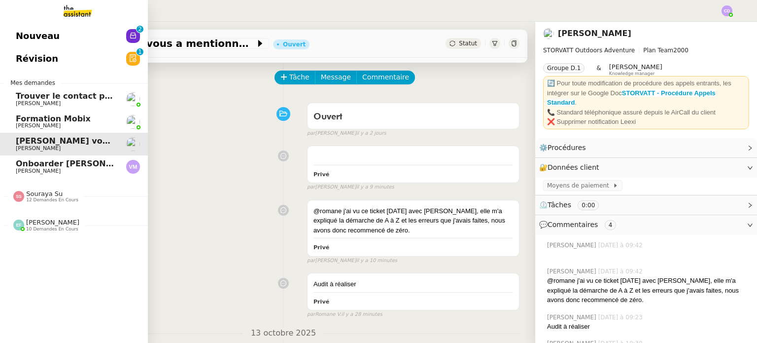
click at [36, 96] on span "Trouver le contact pour les poubelles" at bounding box center [98, 95] width 165 height 9
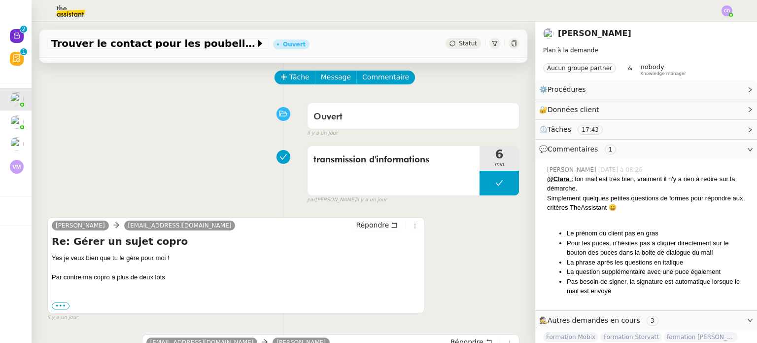
click at [110, 116] on div "Ouvert false il y a un jour" at bounding box center [283, 117] width 472 height 39
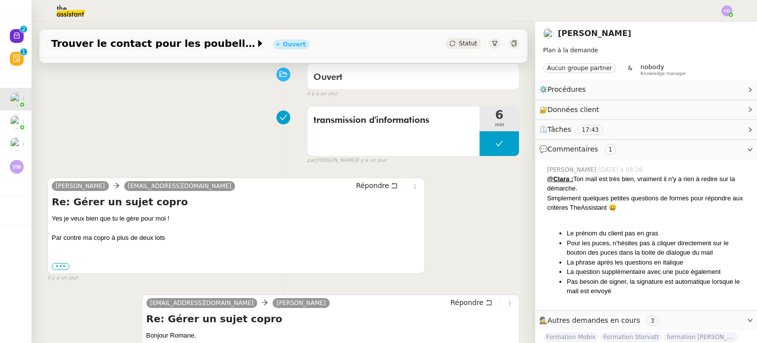
scroll to position [59, 0]
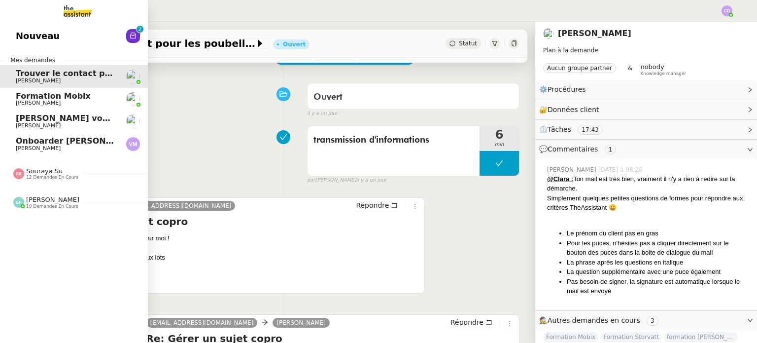
click at [59, 142] on span "Onboarder [PERSON_NAME]" at bounding box center [78, 140] width 124 height 9
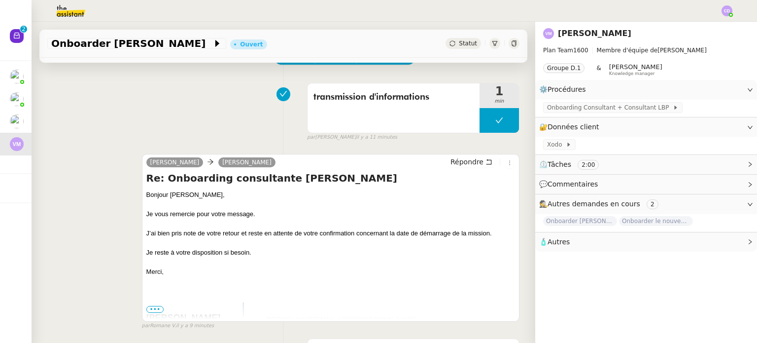
click at [206, 116] on div "transmission d'informations 1 min false par Clara D. il y a 11 minutes" at bounding box center [283, 109] width 472 height 63
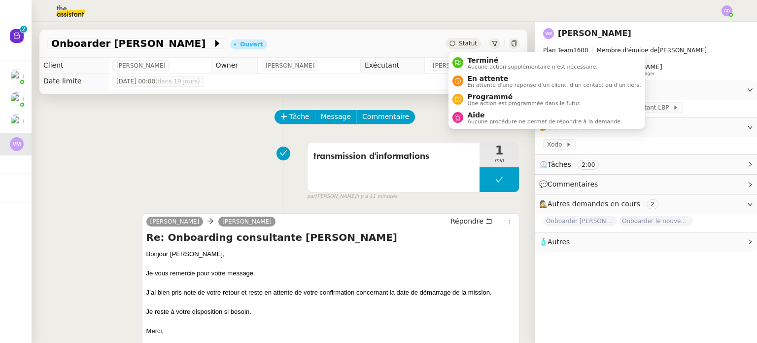
click at [472, 45] on span "Statut" at bounding box center [468, 43] width 18 height 7
click at [485, 86] on span "En attente d'une réponse d'un client, d'un contact ou d'un tiers." at bounding box center [553, 84] width 173 height 5
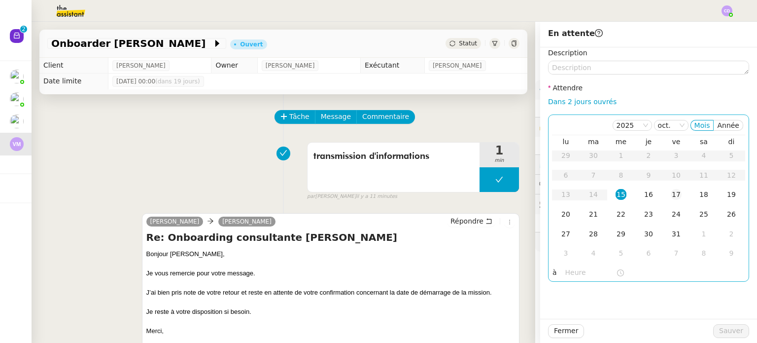
click at [673, 190] on div "17" at bounding box center [676, 194] width 11 height 11
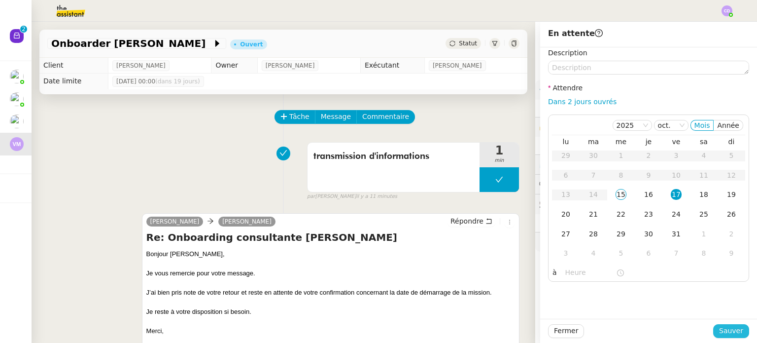
click at [730, 325] on span "Sauver" at bounding box center [731, 330] width 24 height 11
